Goal: Information Seeking & Learning: Learn about a topic

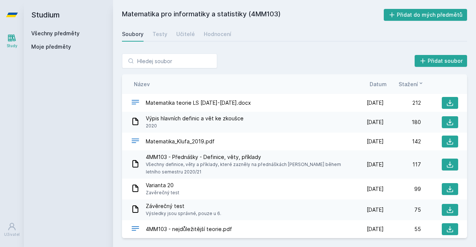
click at [47, 31] on link "Všechny předměty" at bounding box center [55, 33] width 48 height 6
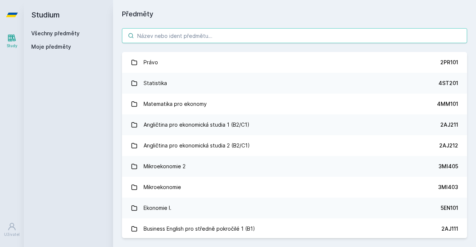
click at [158, 36] on input "search" at bounding box center [294, 35] width 345 height 15
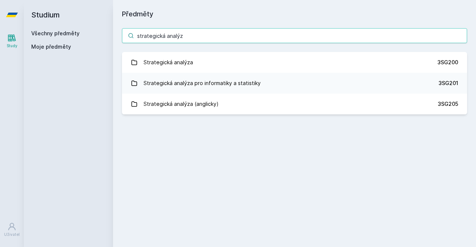
type input "strategická analýza"
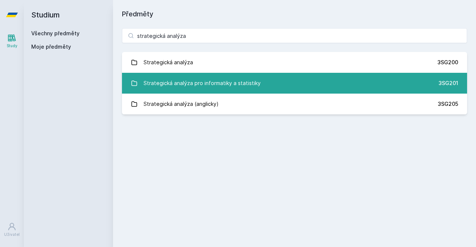
click at [284, 80] on link "Strategická analýza pro informatiky a statistiky 3SG201" at bounding box center [294, 83] width 345 height 21
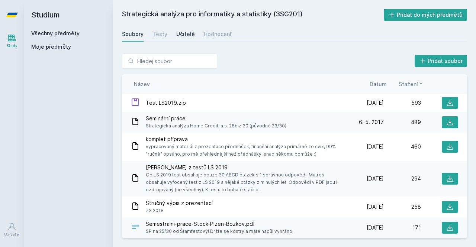
click at [186, 27] on link "Učitelé" at bounding box center [185, 34] width 19 height 15
click at [218, 39] on link "Hodnocení" at bounding box center [217, 34] width 27 height 15
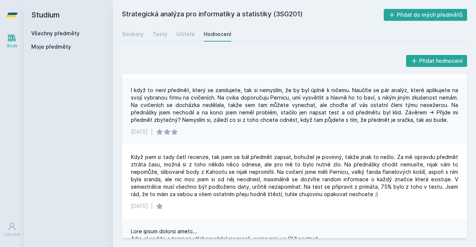
scroll to position [391, 0]
